Goal: Task Accomplishment & Management: Manage account settings

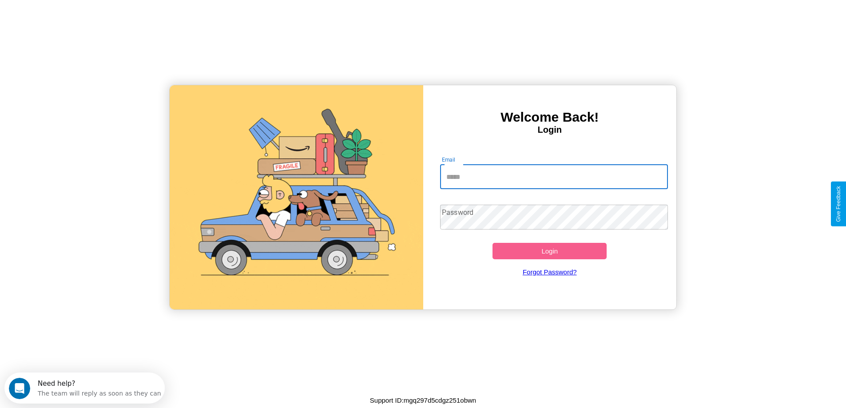
click at [554, 177] on input "Email" at bounding box center [554, 176] width 228 height 25
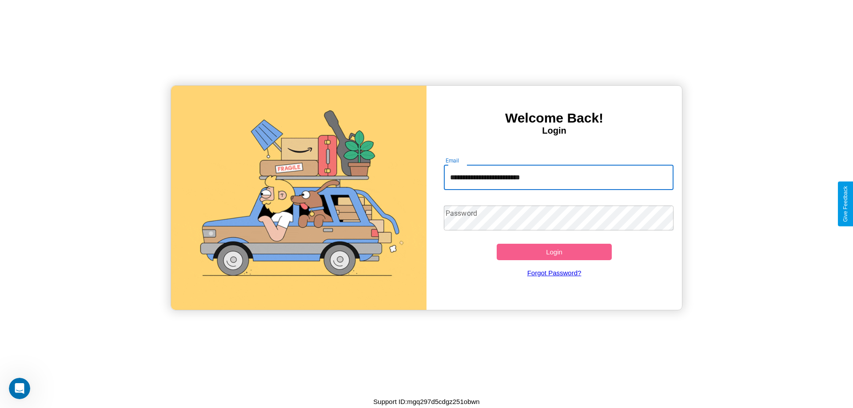
type input "**********"
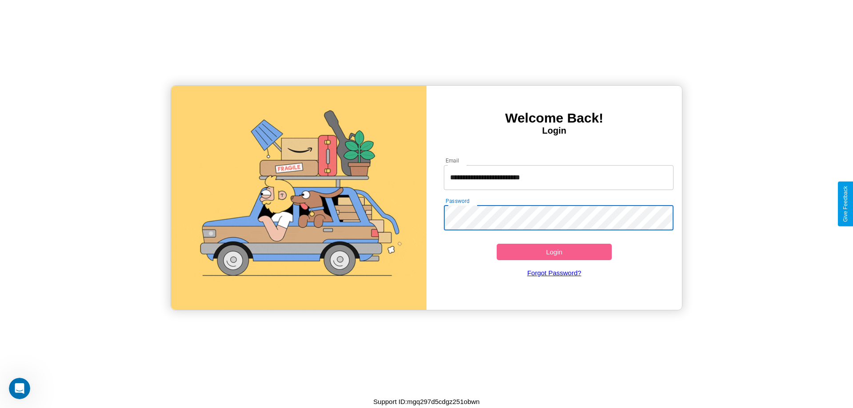
click at [554, 252] on button "Login" at bounding box center [554, 252] width 115 height 16
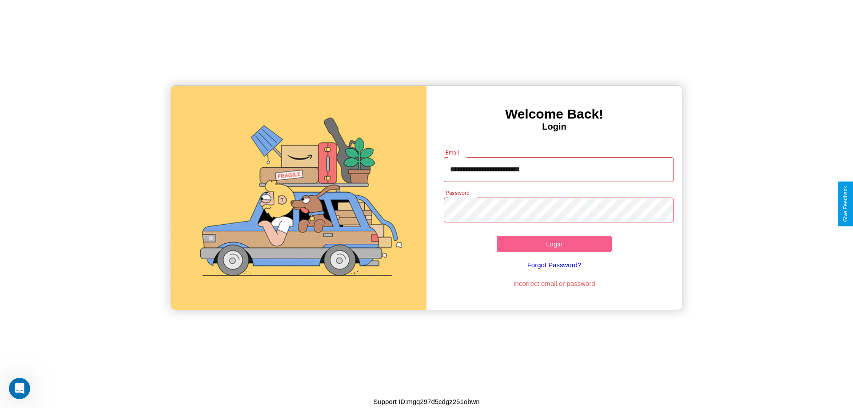
click at [554, 244] on button "Login" at bounding box center [554, 244] width 115 height 16
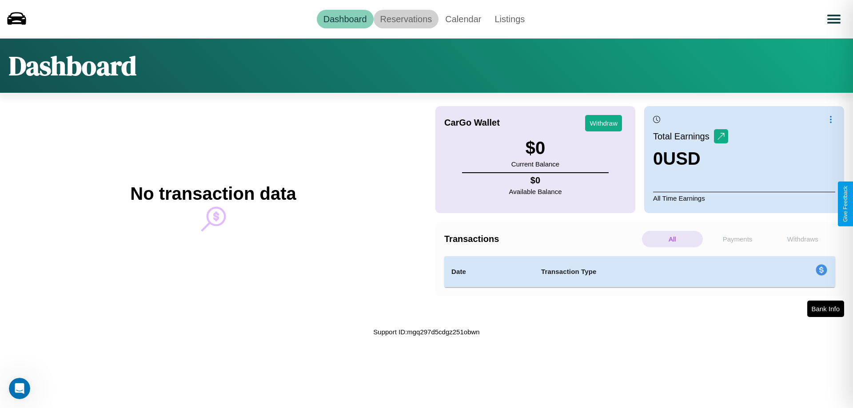
click at [406, 19] on link "Reservations" at bounding box center [406, 19] width 65 height 19
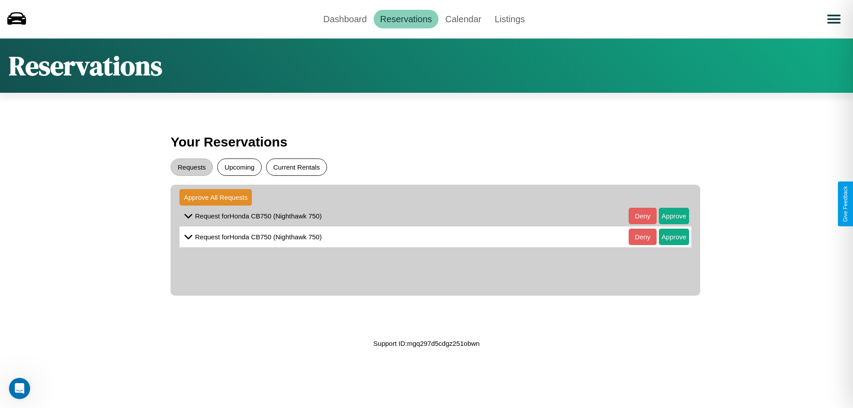
click at [296, 167] on button "Current Rentals" at bounding box center [296, 167] width 61 height 17
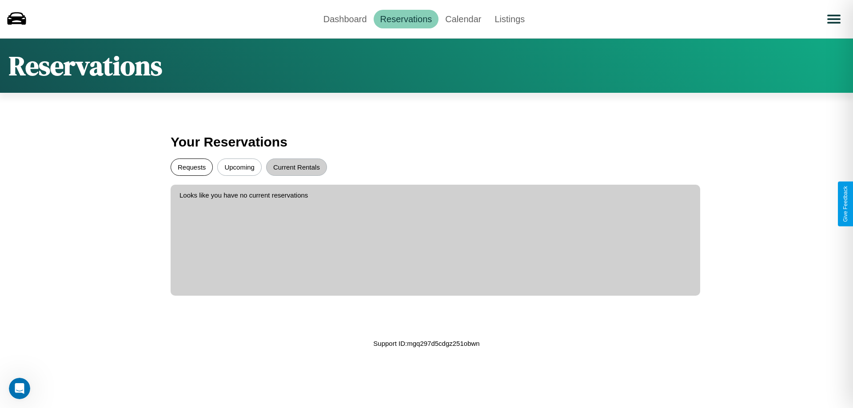
click at [191, 167] on button "Requests" at bounding box center [192, 167] width 42 height 17
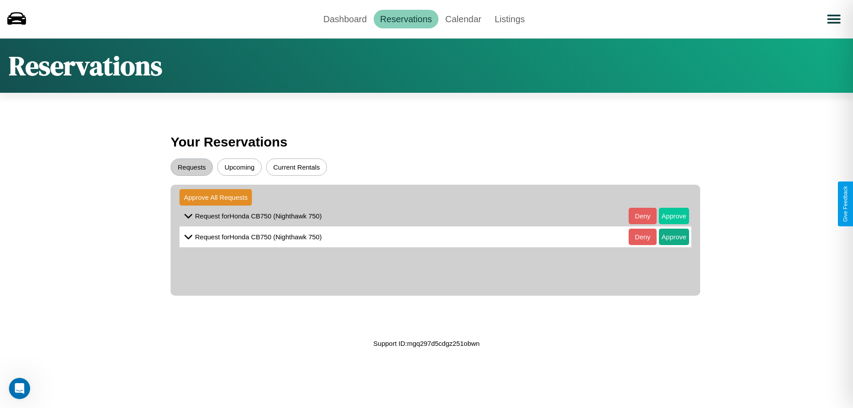
click at [667, 216] on button "Approve" at bounding box center [674, 216] width 30 height 16
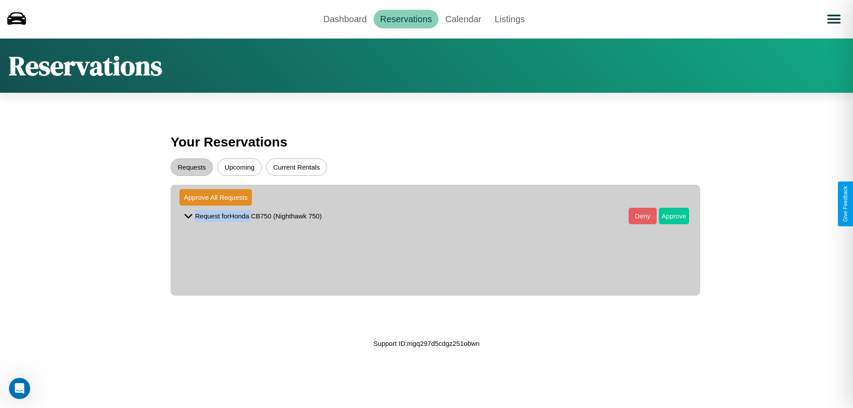
click at [667, 216] on button "Approve" at bounding box center [674, 216] width 30 height 16
